Goal: Entertainment & Leisure: Consume media (video, audio)

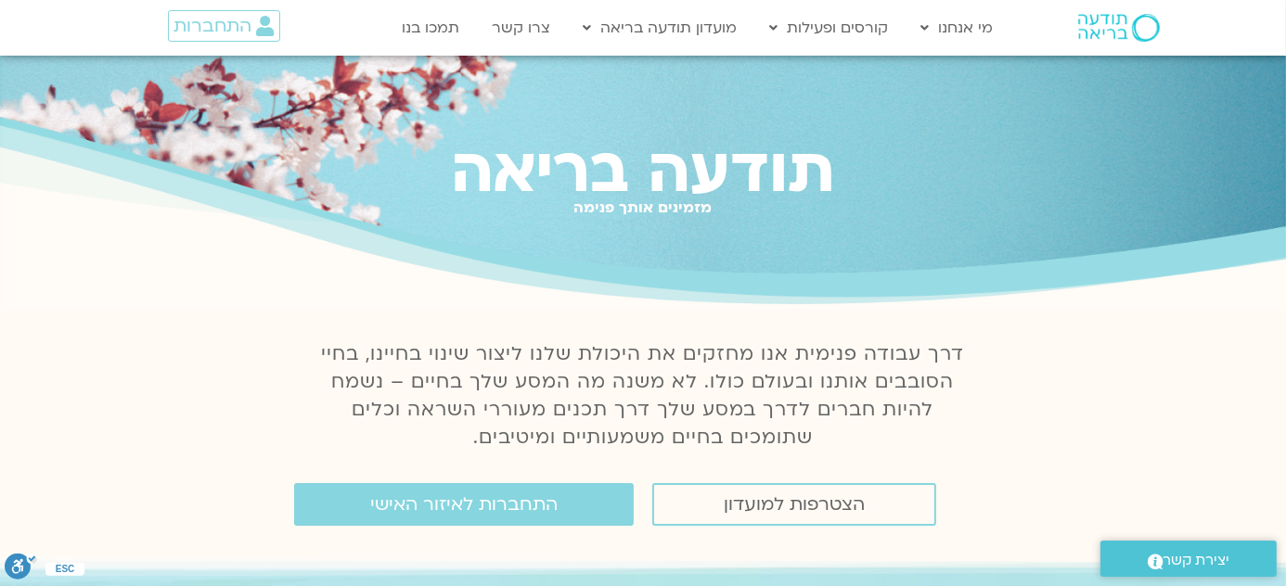
click at [7, 21] on section "Main Menu מי אנחנו מי אנחנו שאלות נפוצות מנחים ומנחות בתודעה בריאה מה זה מיינדפ…" at bounding box center [643, 28] width 1286 height 54
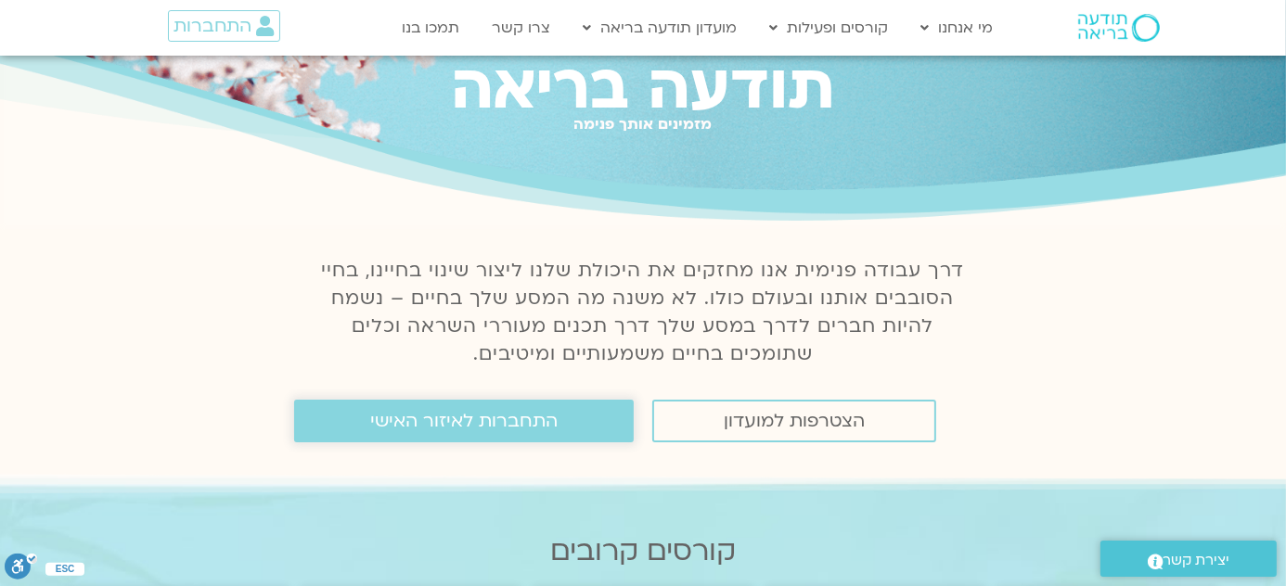
click at [431, 407] on link "התחברות לאיזור האישי" at bounding box center [464, 421] width 340 height 43
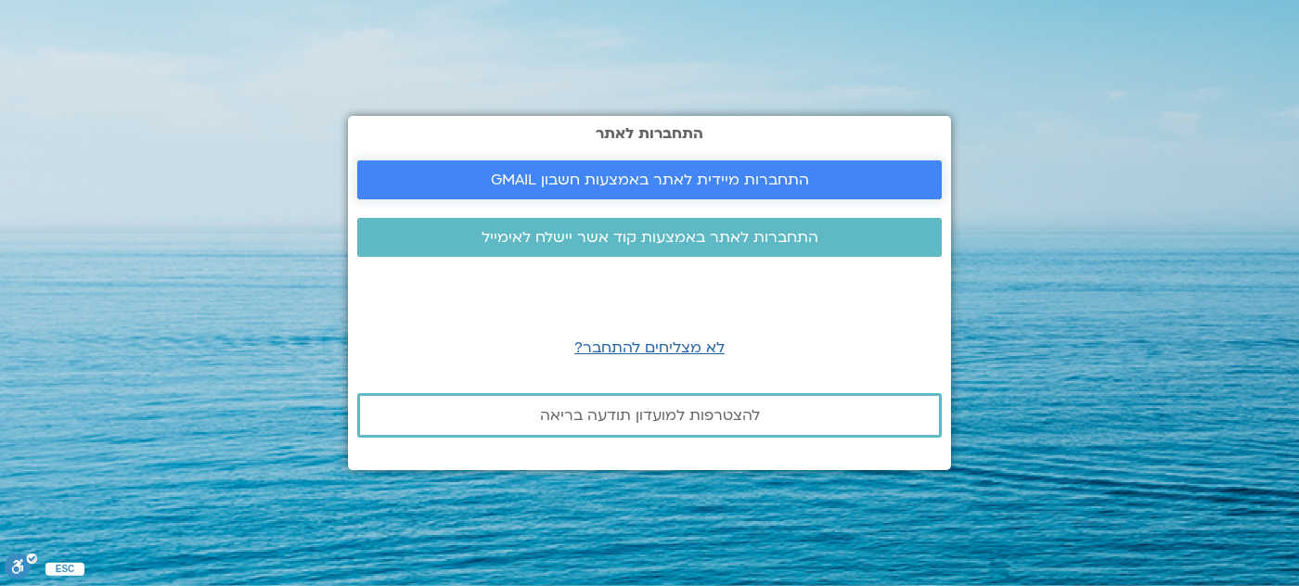
click at [636, 177] on span "התחברות מיידית לאתר באמצעות חשבון GMAIL" at bounding box center [650, 180] width 318 height 17
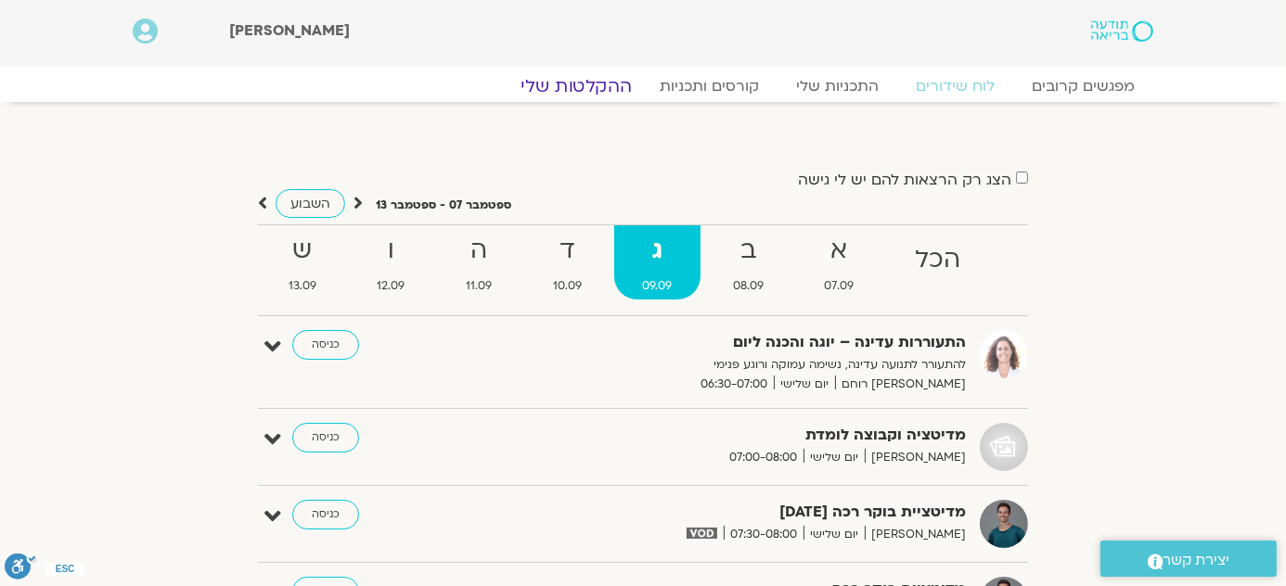
click at [588, 88] on link "ההקלטות שלי" at bounding box center [576, 86] width 156 height 22
click at [591, 81] on link "ההקלטות שלי" at bounding box center [576, 86] width 156 height 22
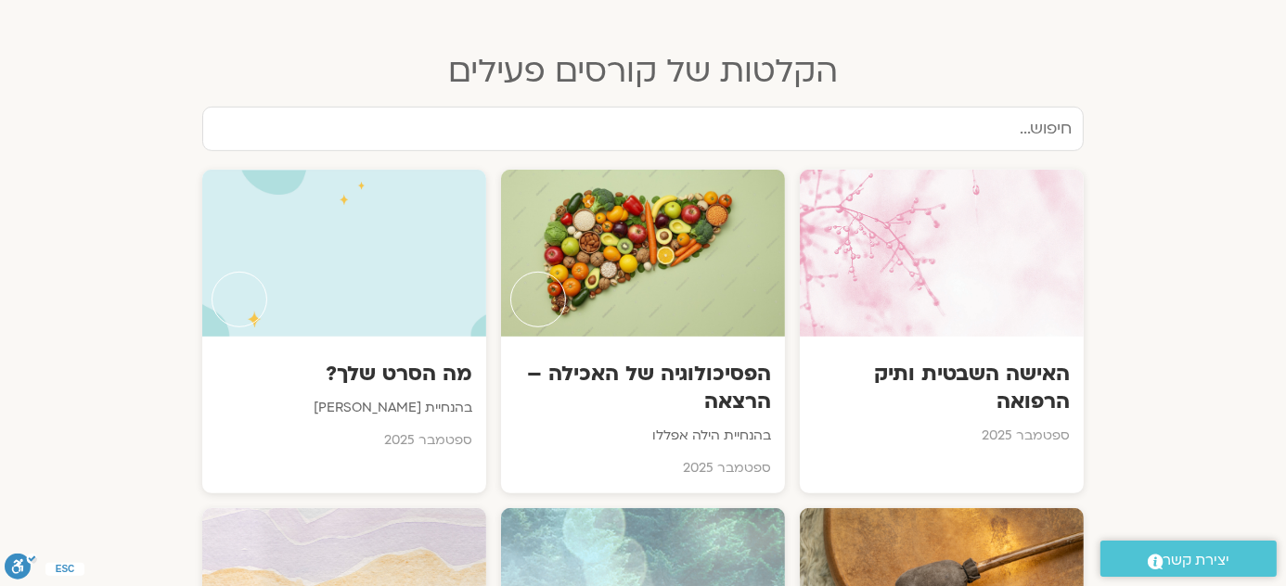
scroll to position [928, 0]
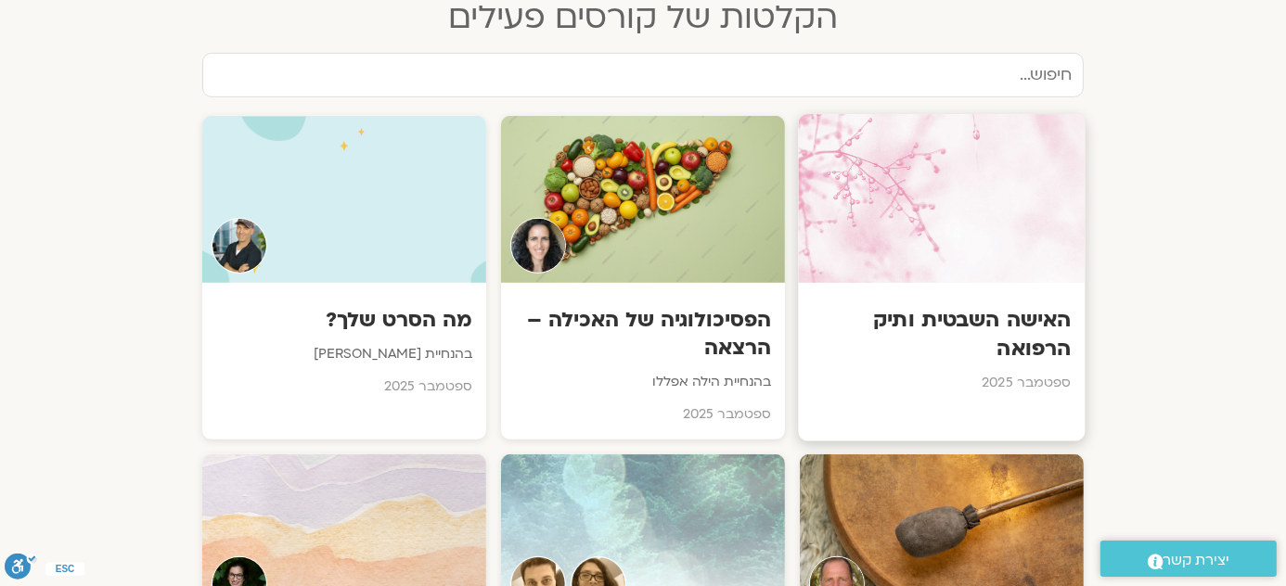
click at [933, 250] on div at bounding box center [941, 198] width 287 height 169
click at [955, 314] on h3 "האישה השבטית ותיק הרפואה" at bounding box center [942, 334] width 259 height 57
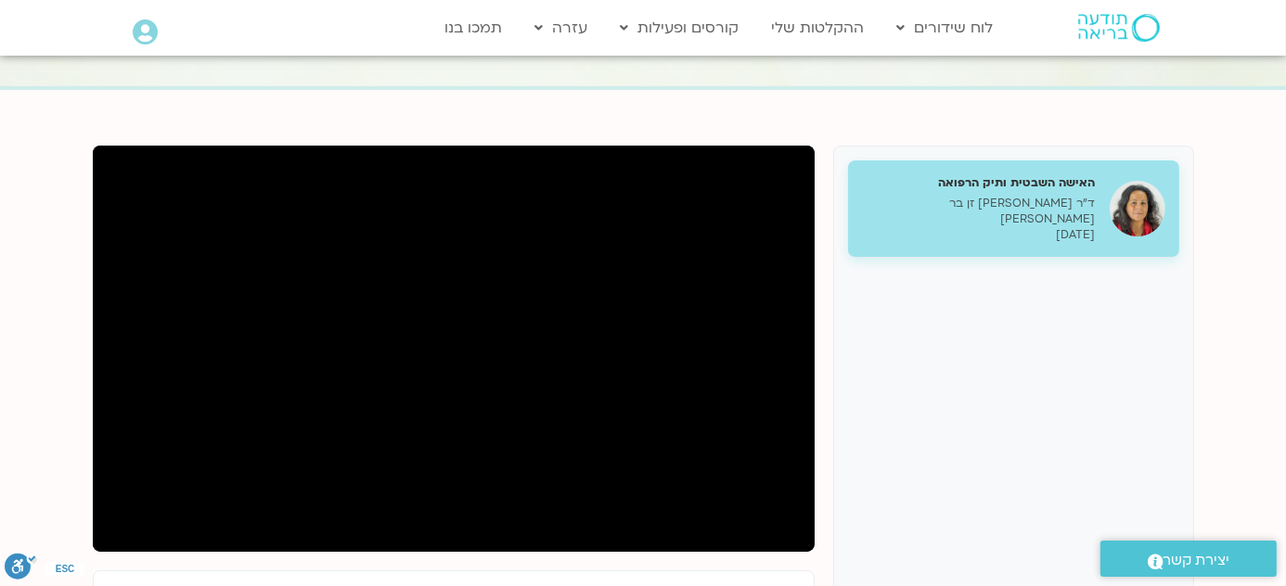
scroll to position [168, 0]
